Goal: Transaction & Acquisition: Subscribe to service/newsletter

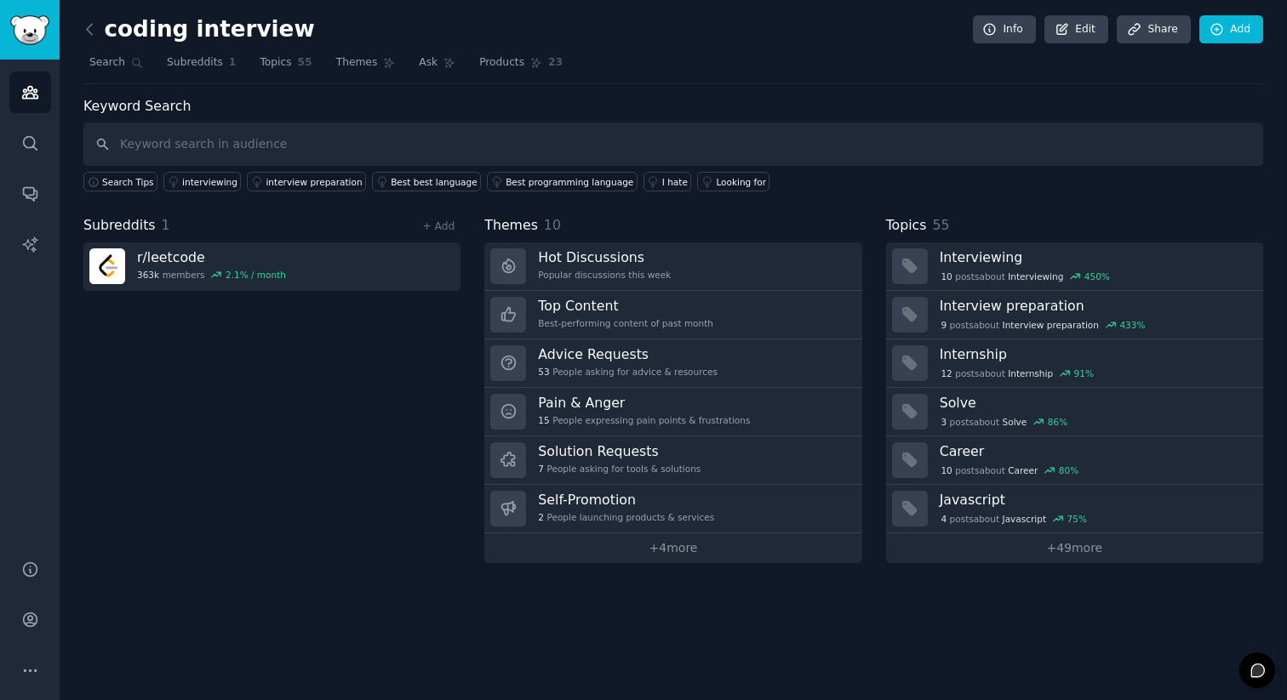
scroll to position [1678, 0]
click at [26, 140] on icon "Sidebar" at bounding box center [30, 143] width 18 height 18
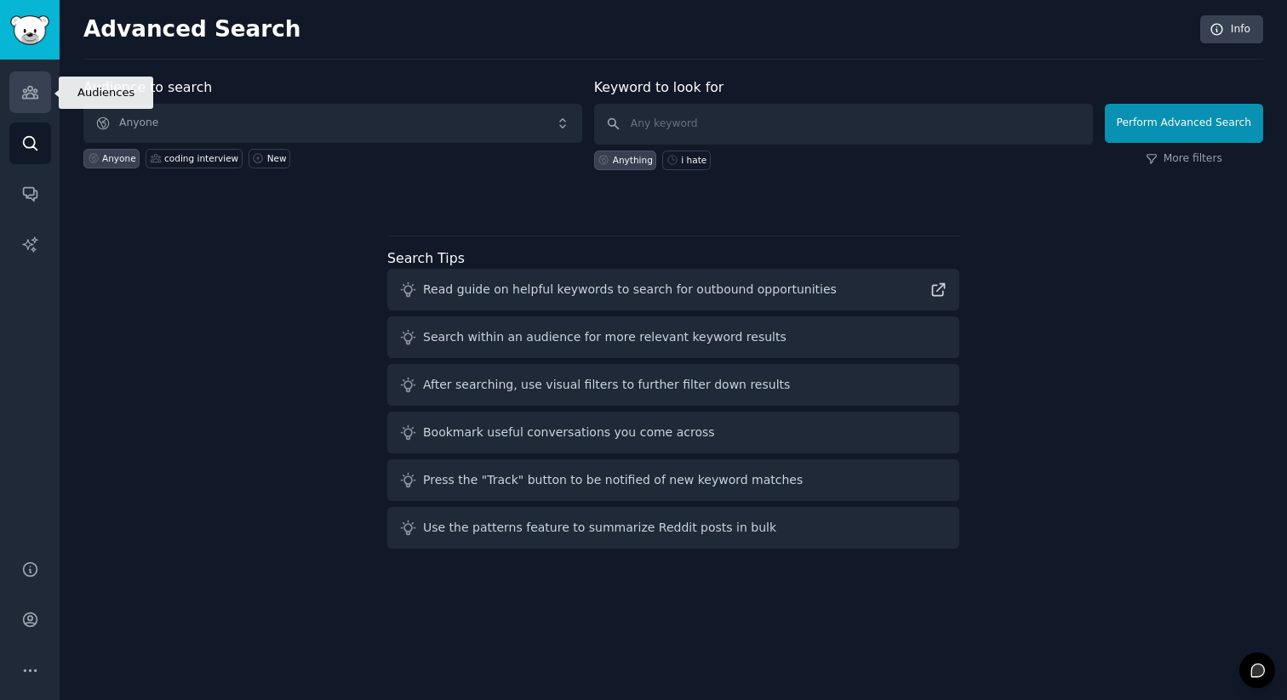
click at [24, 90] on icon "Sidebar" at bounding box center [30, 92] width 18 height 18
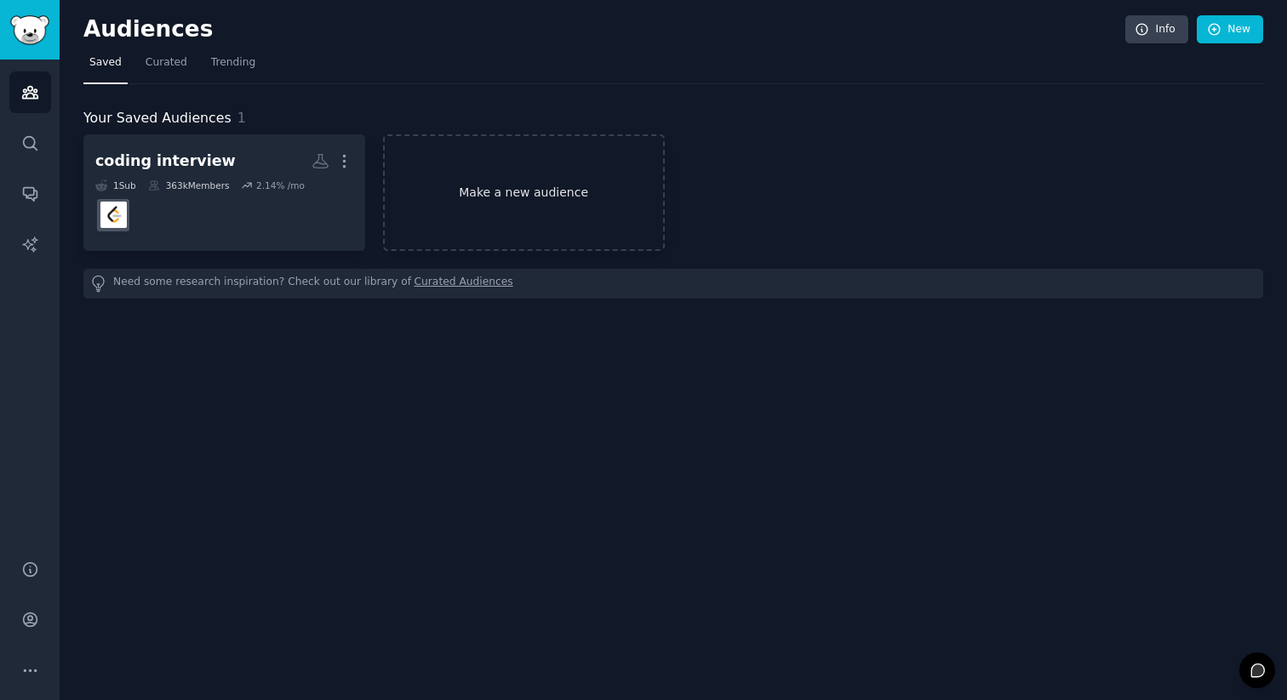
click at [523, 202] on link "Make a new audience" at bounding box center [524, 192] width 282 height 117
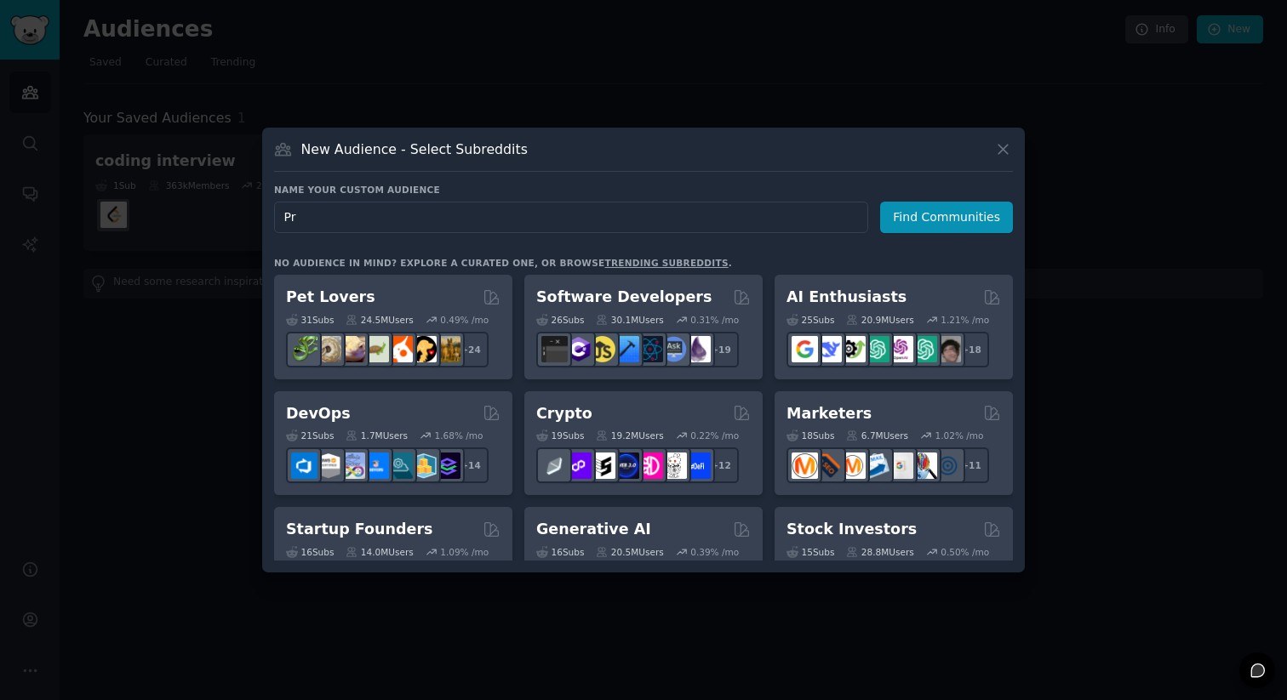
type input "P"
click at [620, 258] on link "trending subreddits" at bounding box center [665, 263] width 123 height 10
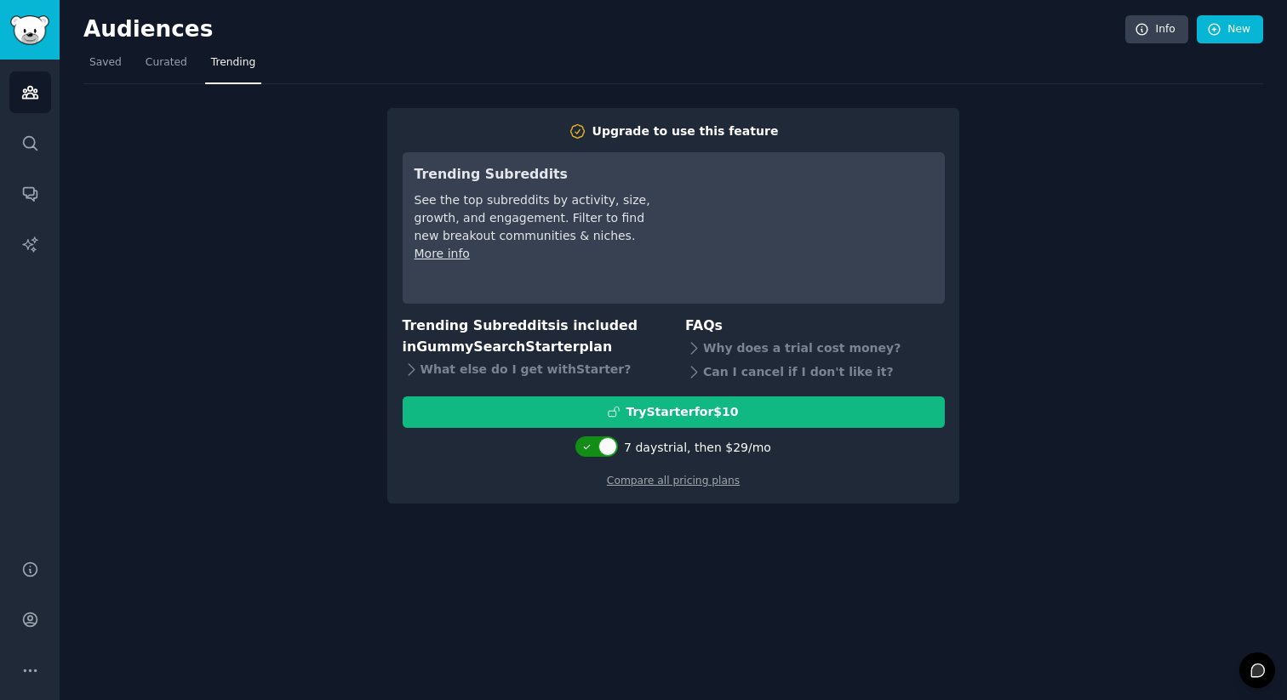
click at [596, 453] on div at bounding box center [596, 447] width 43 height 20
click at [594, 445] on div at bounding box center [587, 446] width 19 height 19
click at [590, 445] on icon at bounding box center [587, 447] width 6 height 4
checkbox input "false"
click at [701, 487] on div "Compare all pricing plans" at bounding box center [674, 475] width 542 height 27
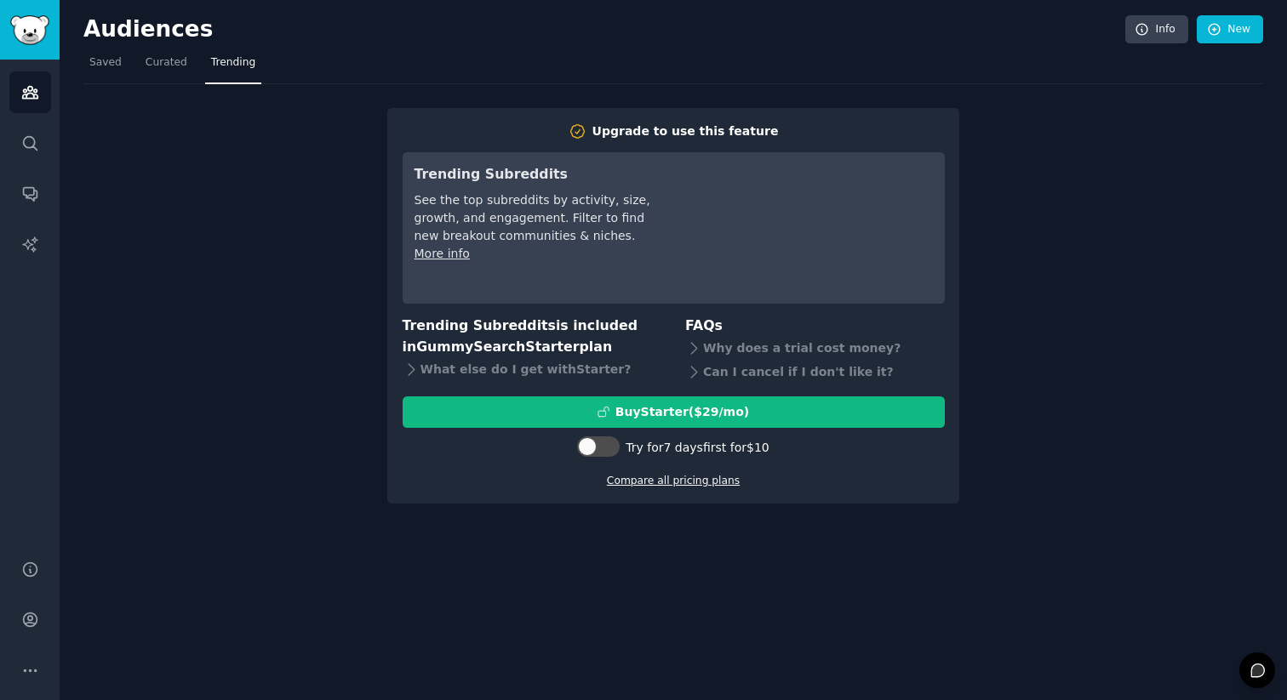
click at [693, 483] on link "Compare all pricing plans" at bounding box center [673, 481] width 133 height 12
